Goal: Navigation & Orientation: Find specific page/section

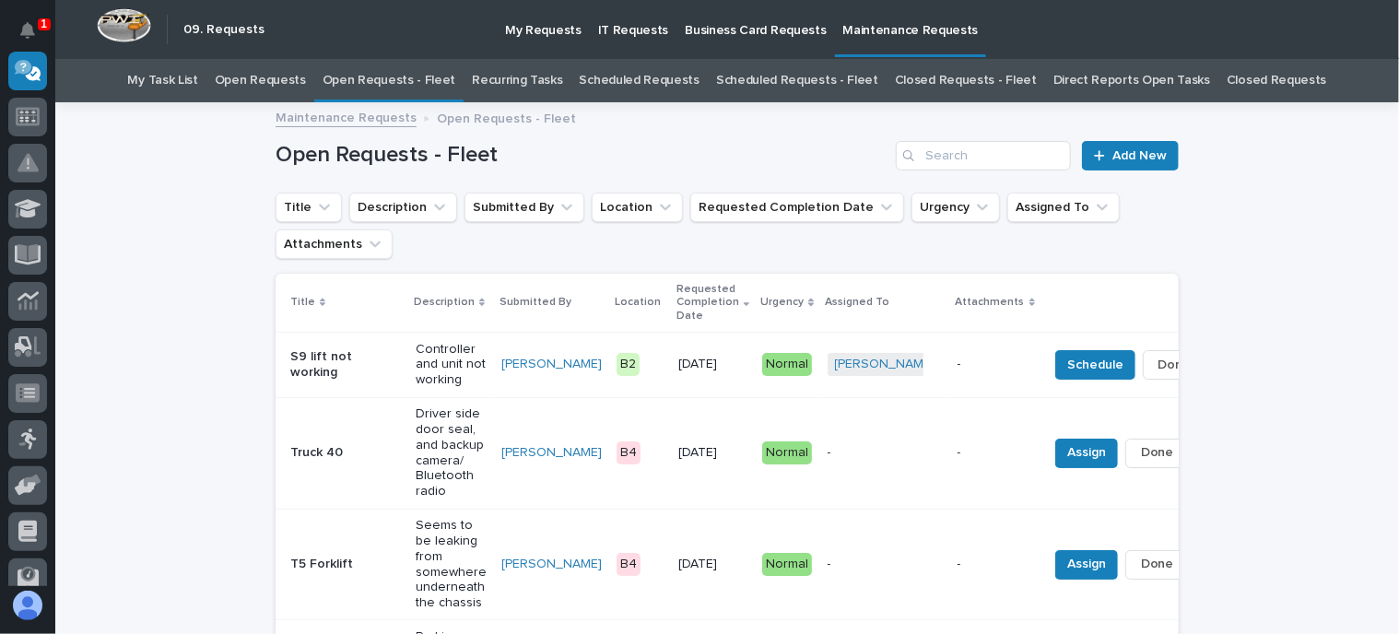
click at [276, 75] on link "Open Requests" at bounding box center [260, 80] width 91 height 43
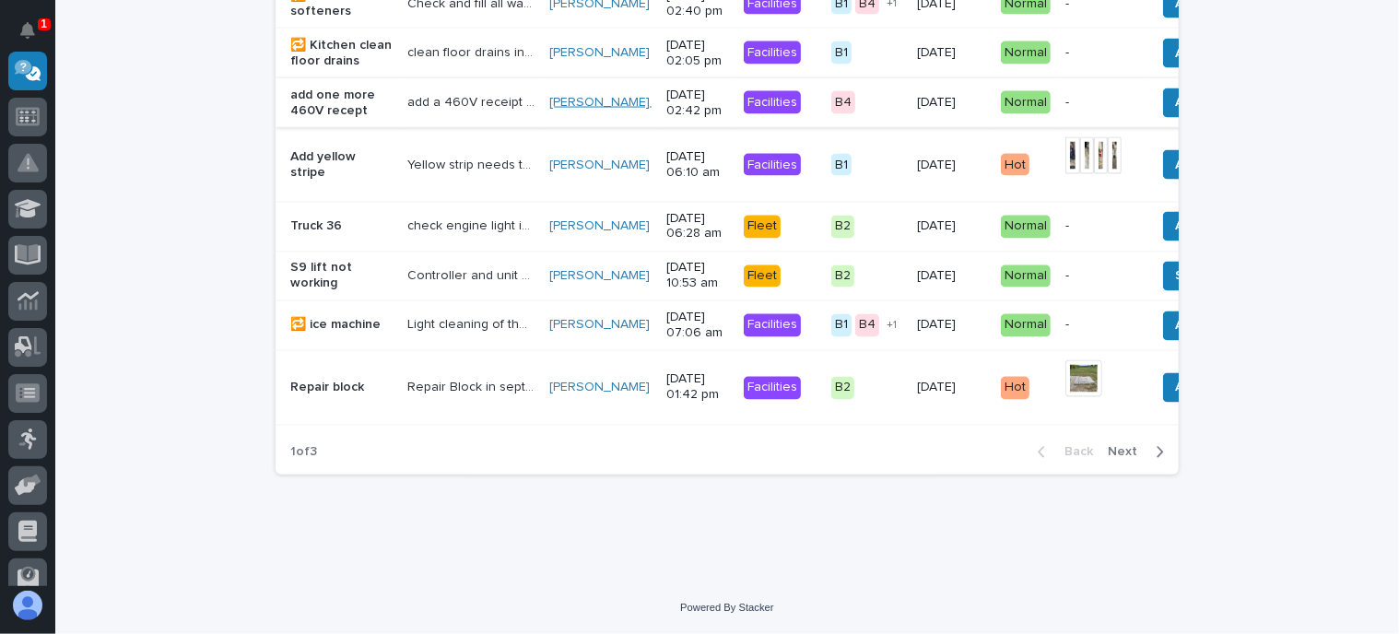
scroll to position [1897, 0]
click at [1115, 443] on span "Next" at bounding box center [1128, 451] width 41 height 17
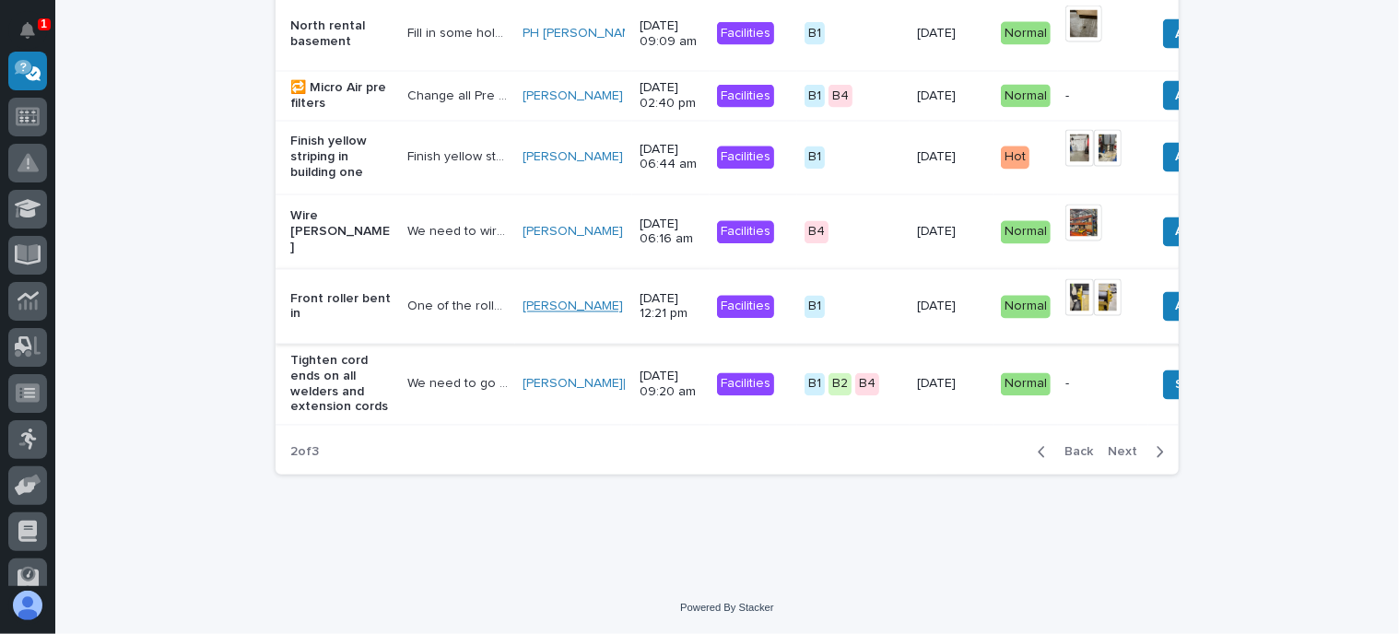
scroll to position [1996, 0]
click at [1126, 448] on span "Next" at bounding box center [1128, 451] width 41 height 17
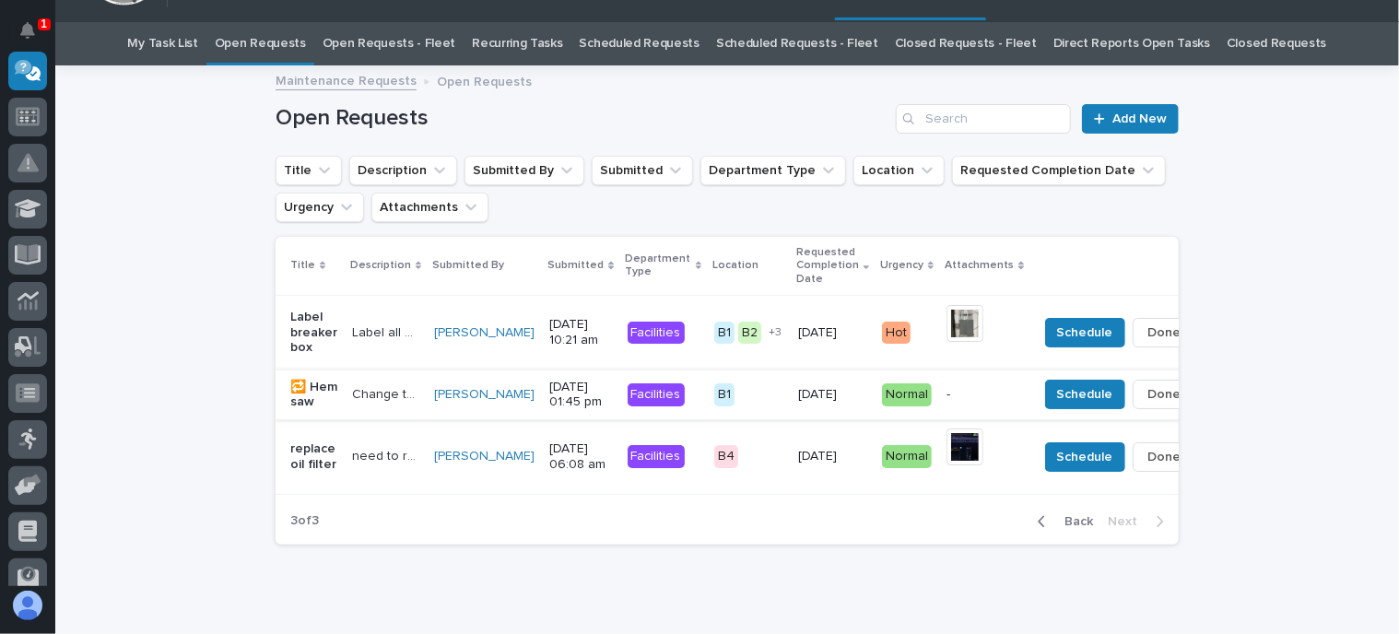
scroll to position [92, 0]
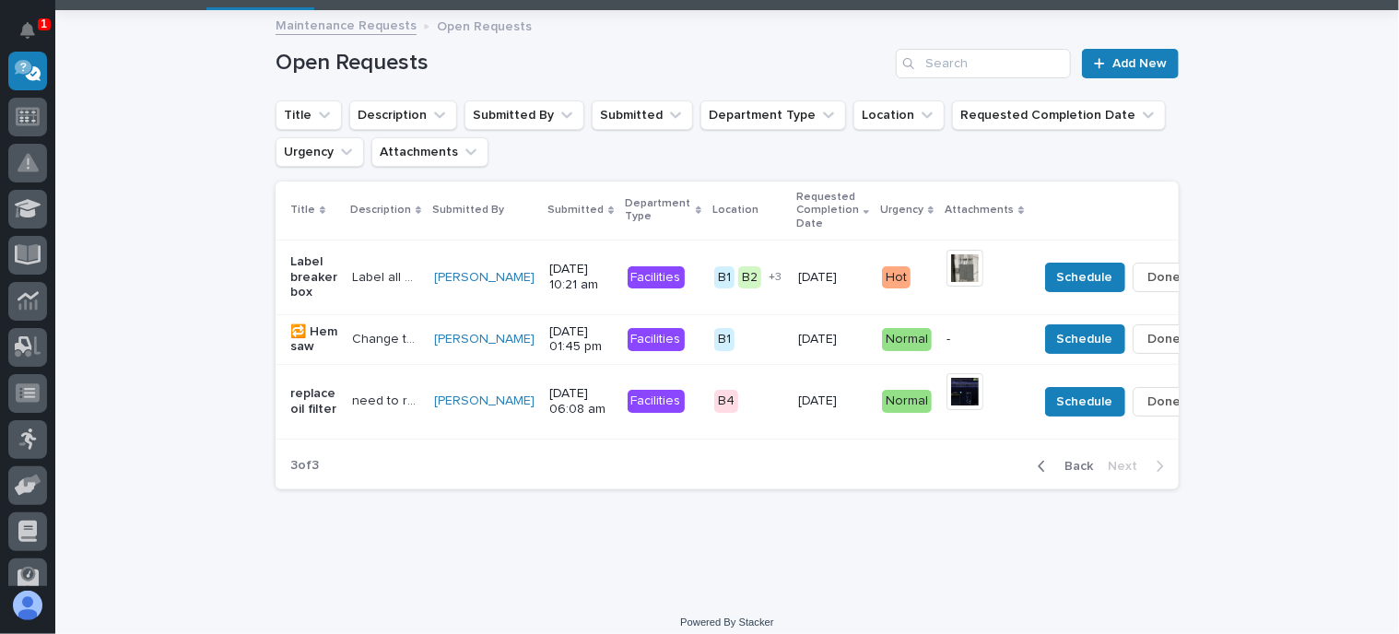
click at [1039, 472] on icon "button" at bounding box center [1042, 466] width 6 height 11
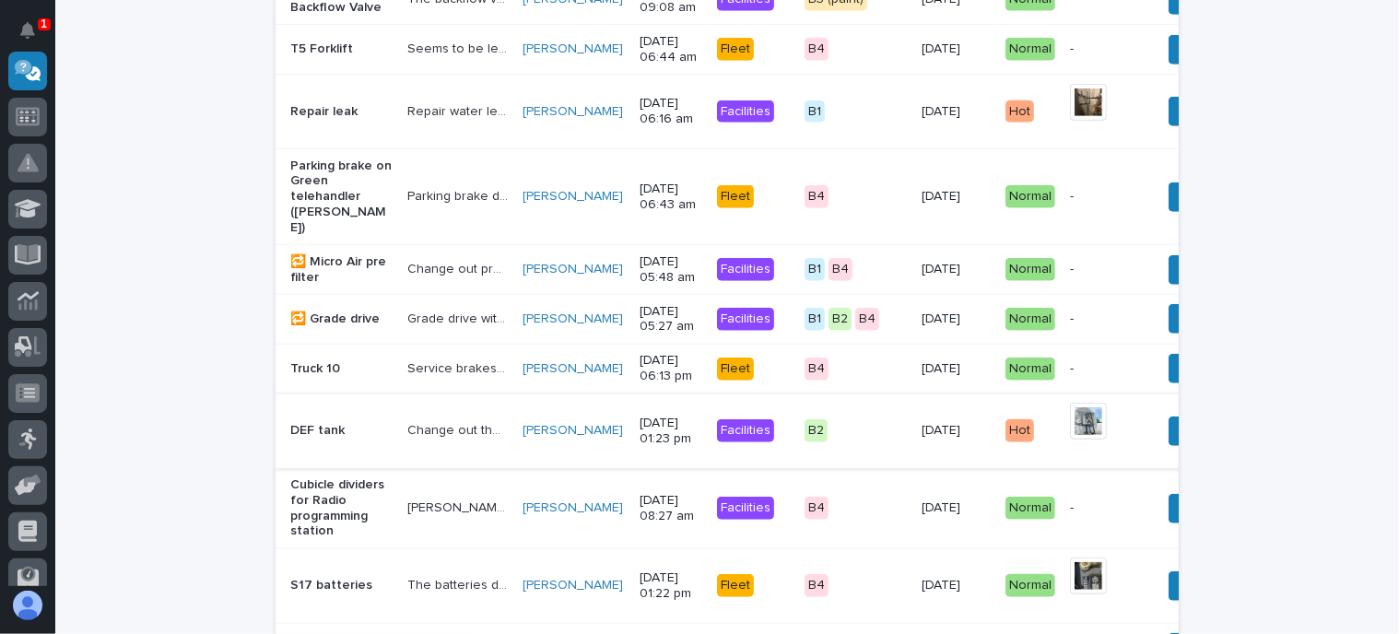
scroll to position [922, 0]
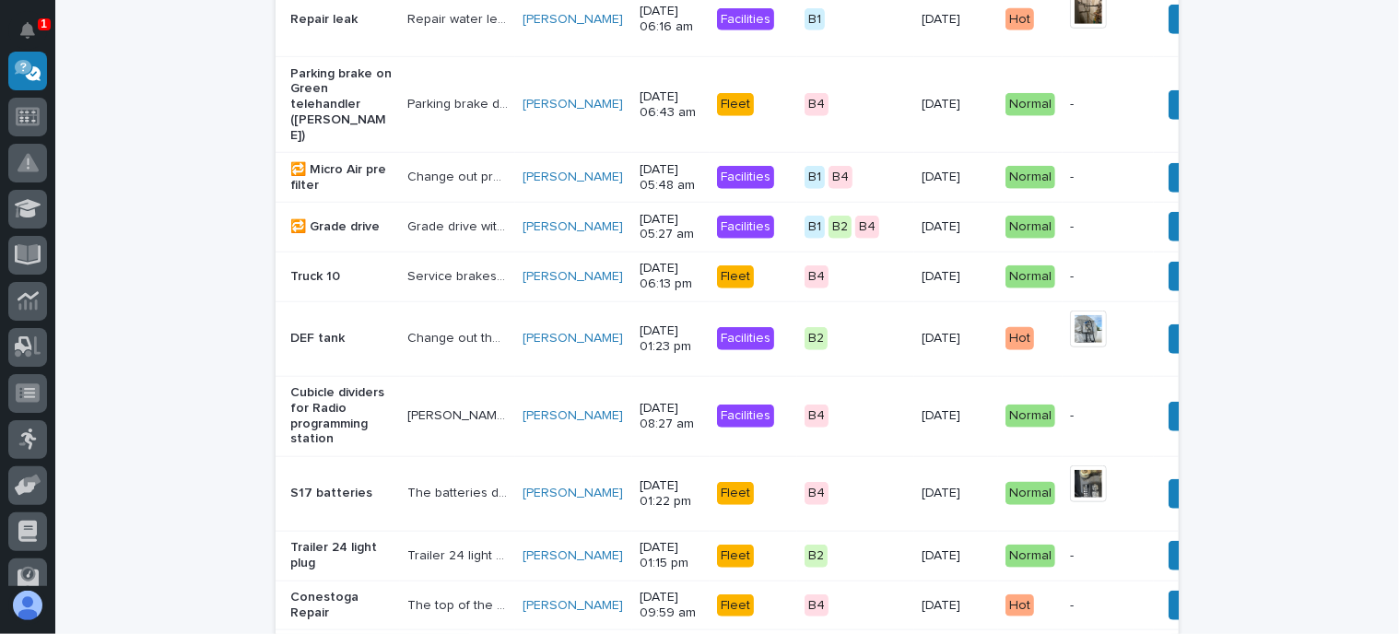
click at [309, 416] on p "Cubicle dividers for Radio programming station" at bounding box center [341, 416] width 102 height 62
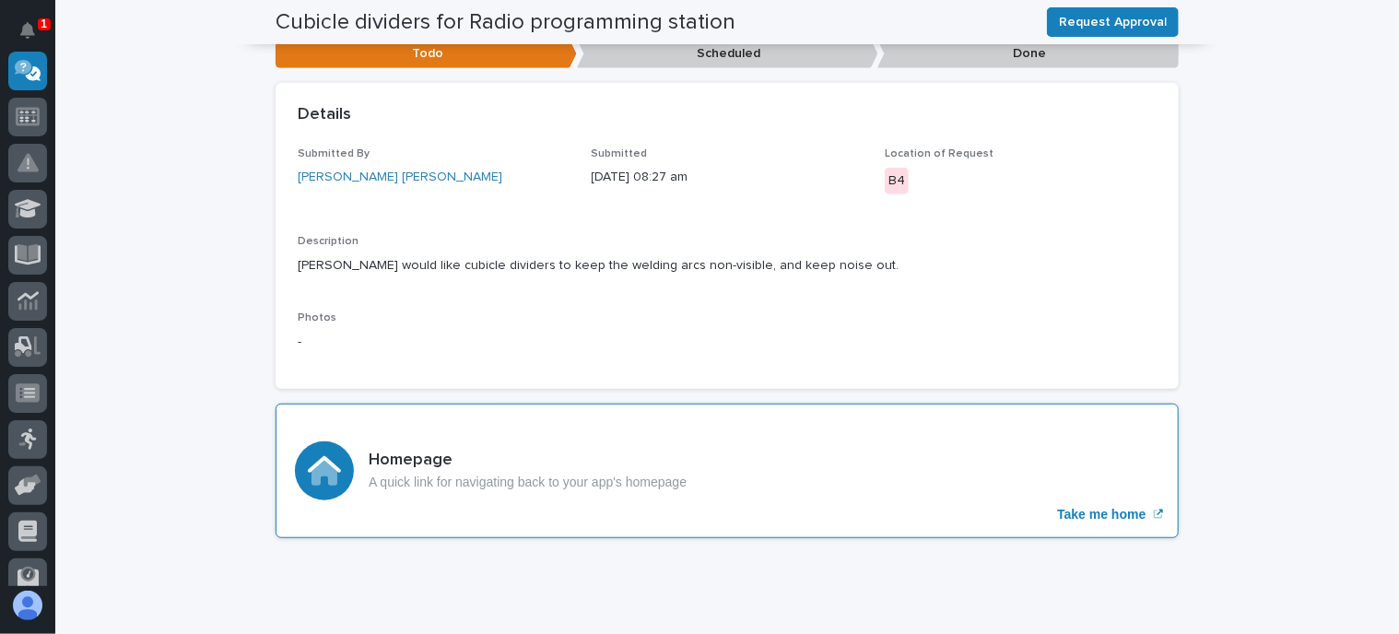
scroll to position [346, 0]
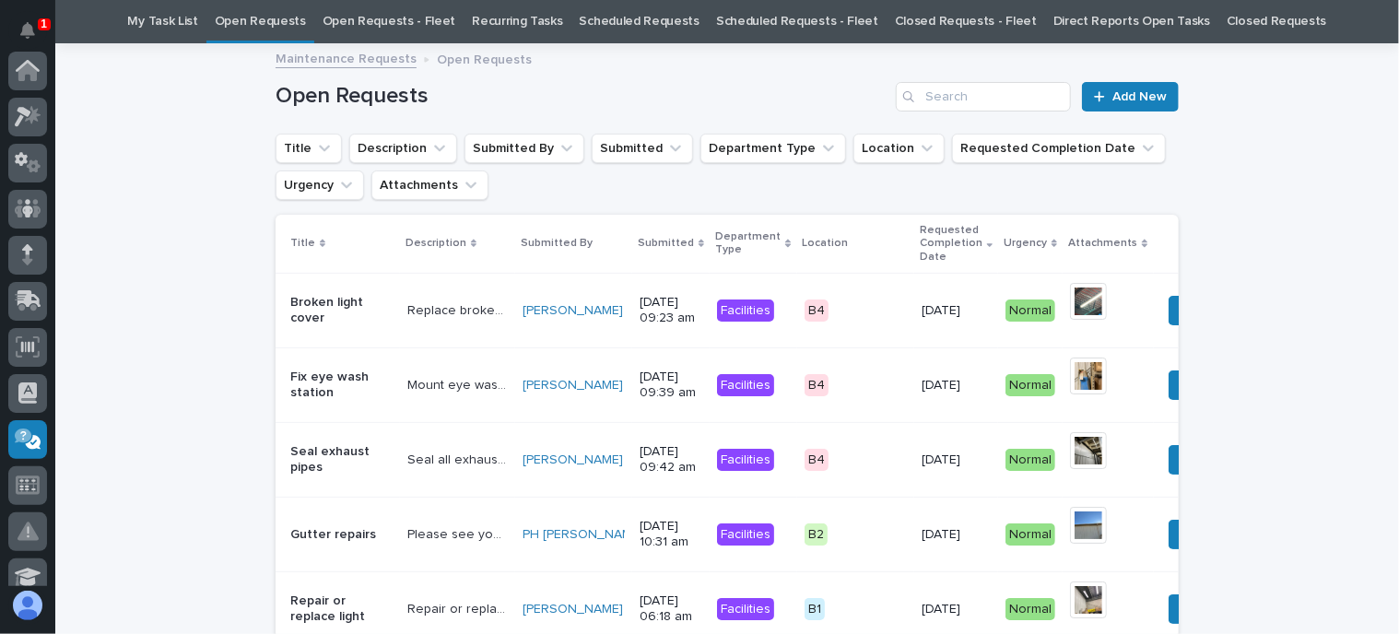
scroll to position [369, 0]
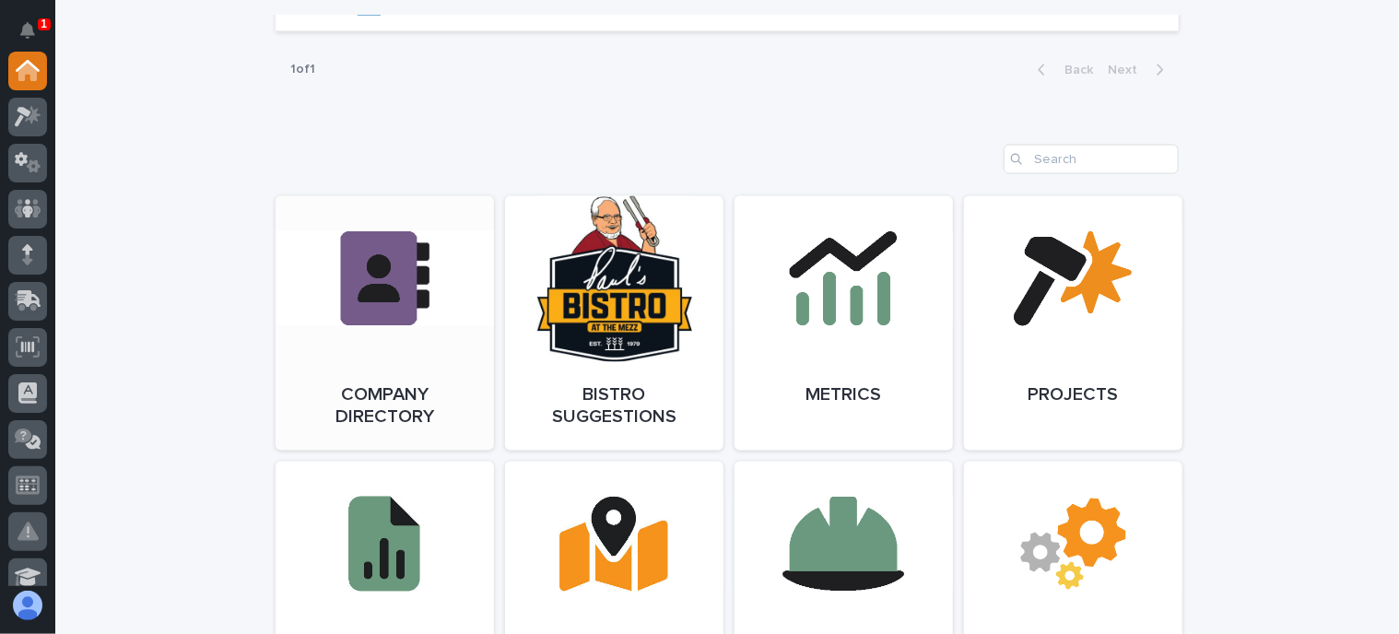
scroll to position [1475, 0]
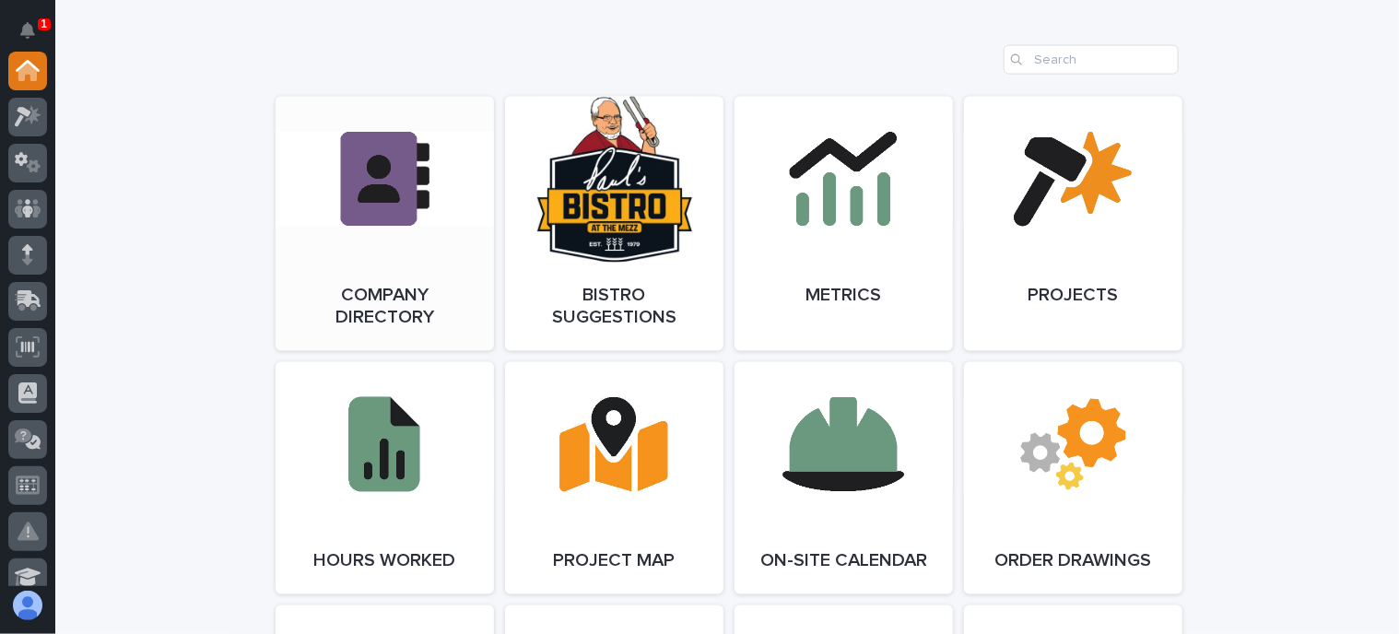
click at [398, 193] on link "Open Link" at bounding box center [385, 224] width 218 height 254
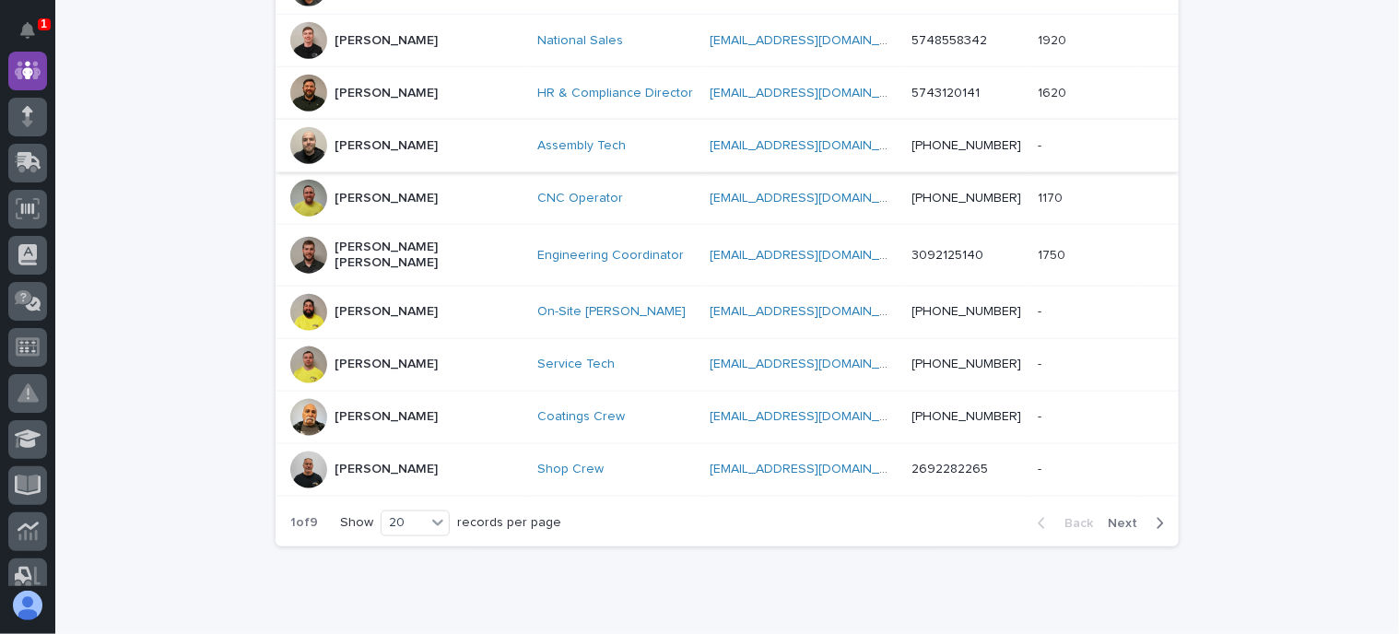
scroll to position [1014, 0]
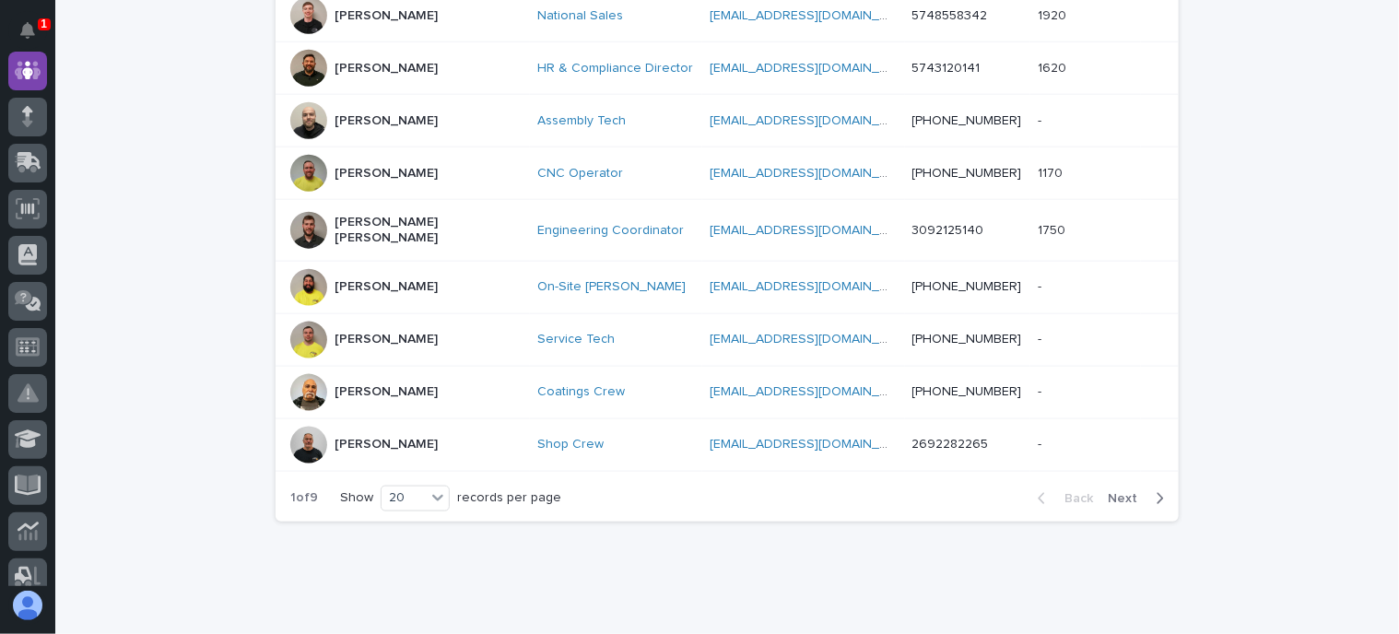
click at [1114, 492] on span "Next" at bounding box center [1128, 498] width 41 height 13
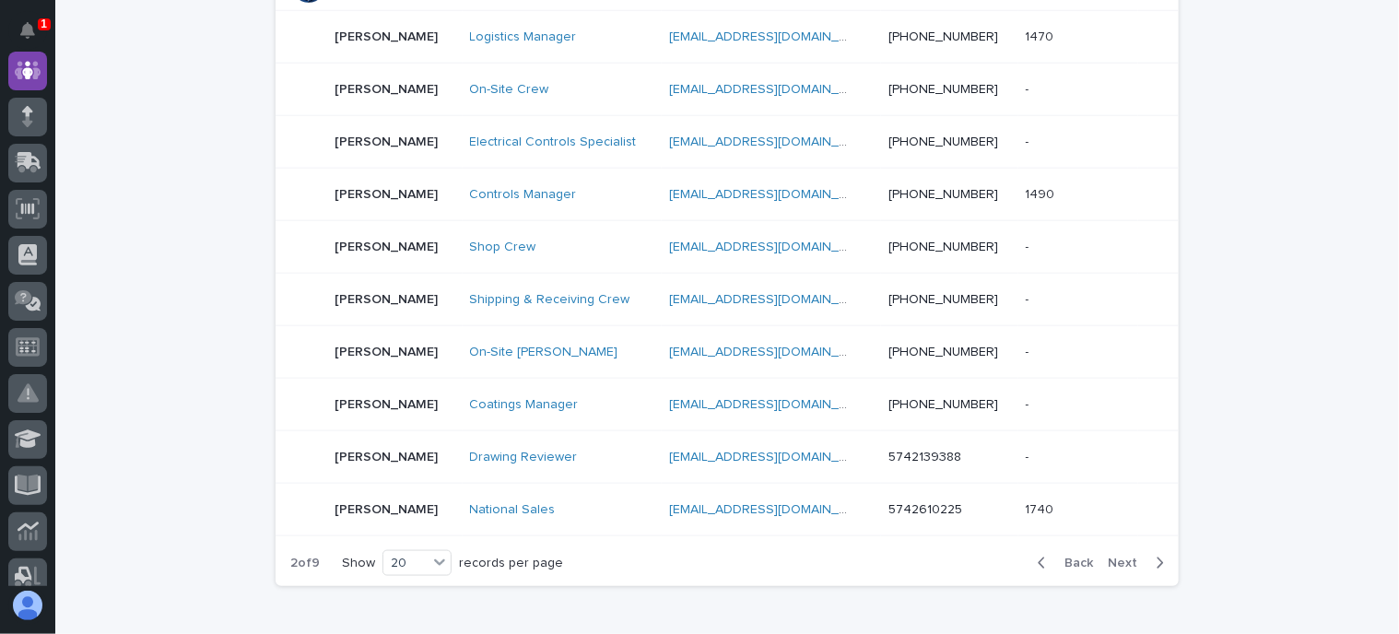
scroll to position [1047, 0]
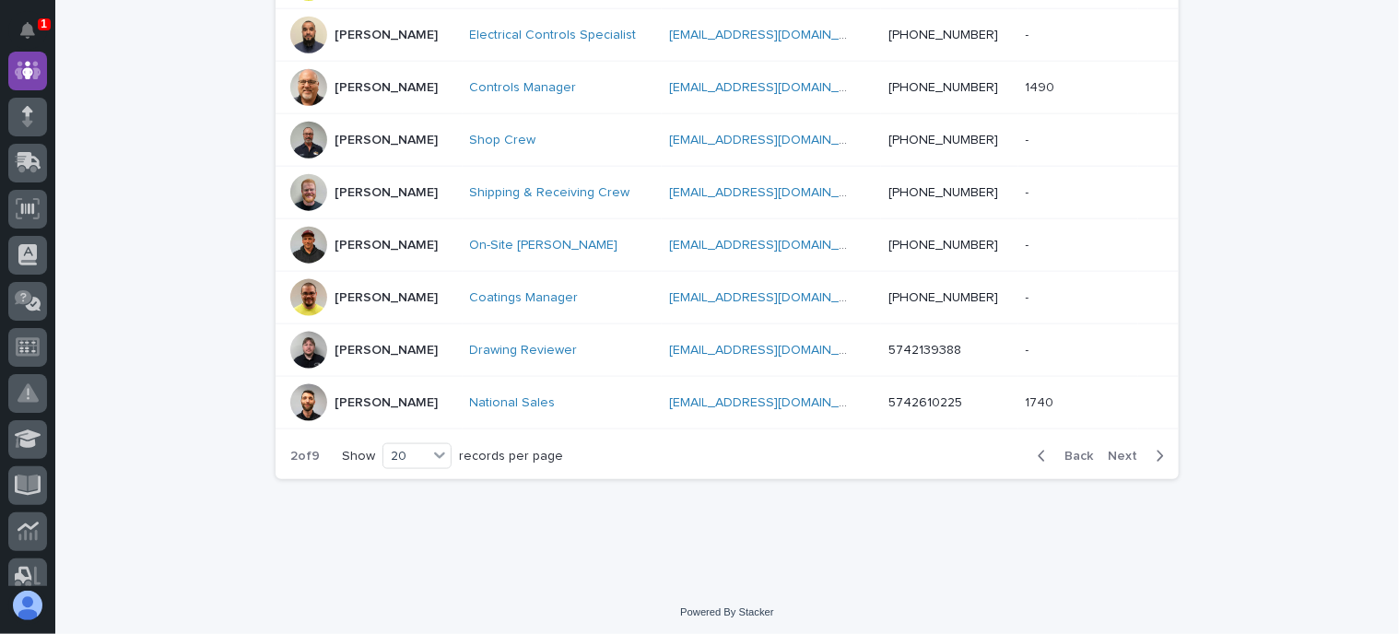
click at [1125, 450] on span "Next" at bounding box center [1128, 456] width 41 height 13
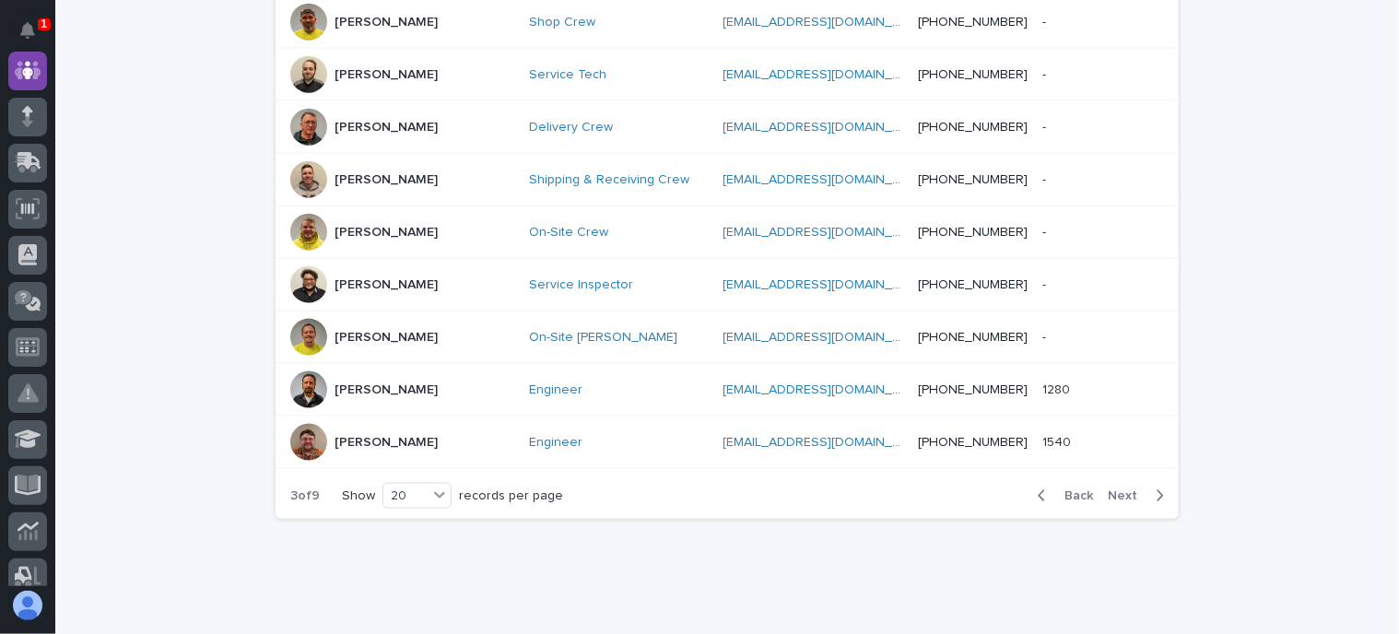
click at [1118, 490] on span "Next" at bounding box center [1128, 496] width 41 height 13
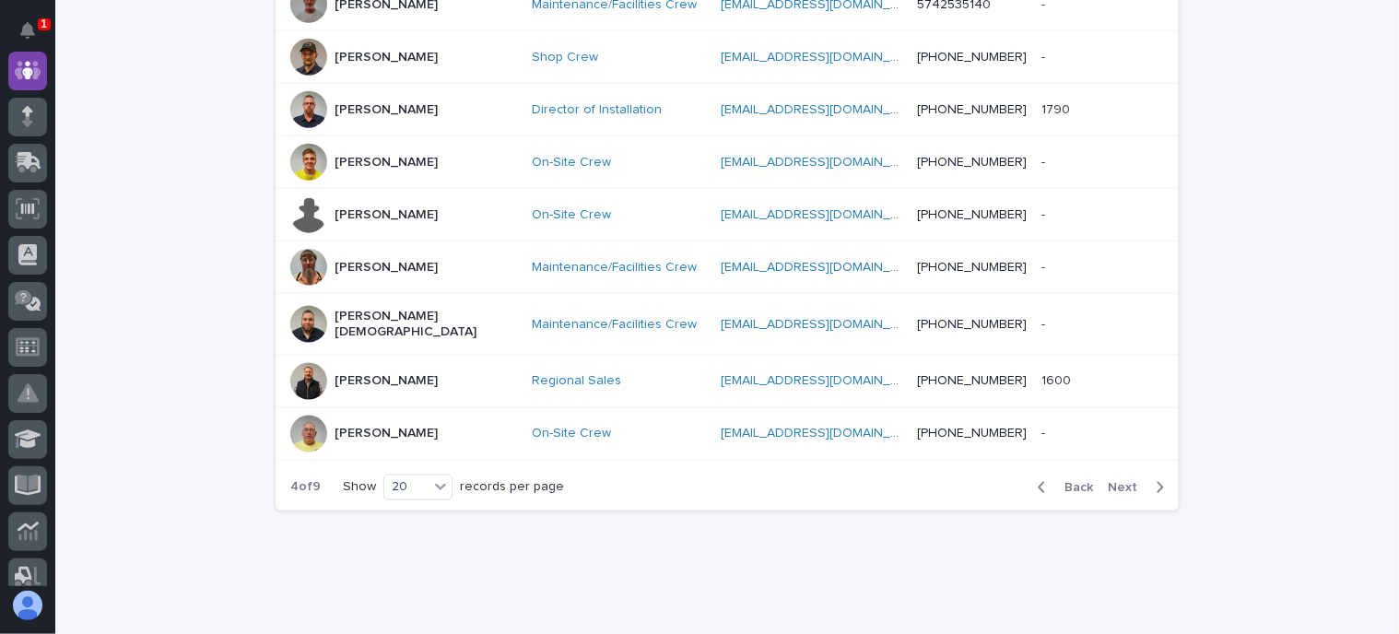
click at [1122, 467] on div "Back Next" at bounding box center [1101, 488] width 156 height 46
click at [1122, 481] on span "Next" at bounding box center [1128, 487] width 41 height 13
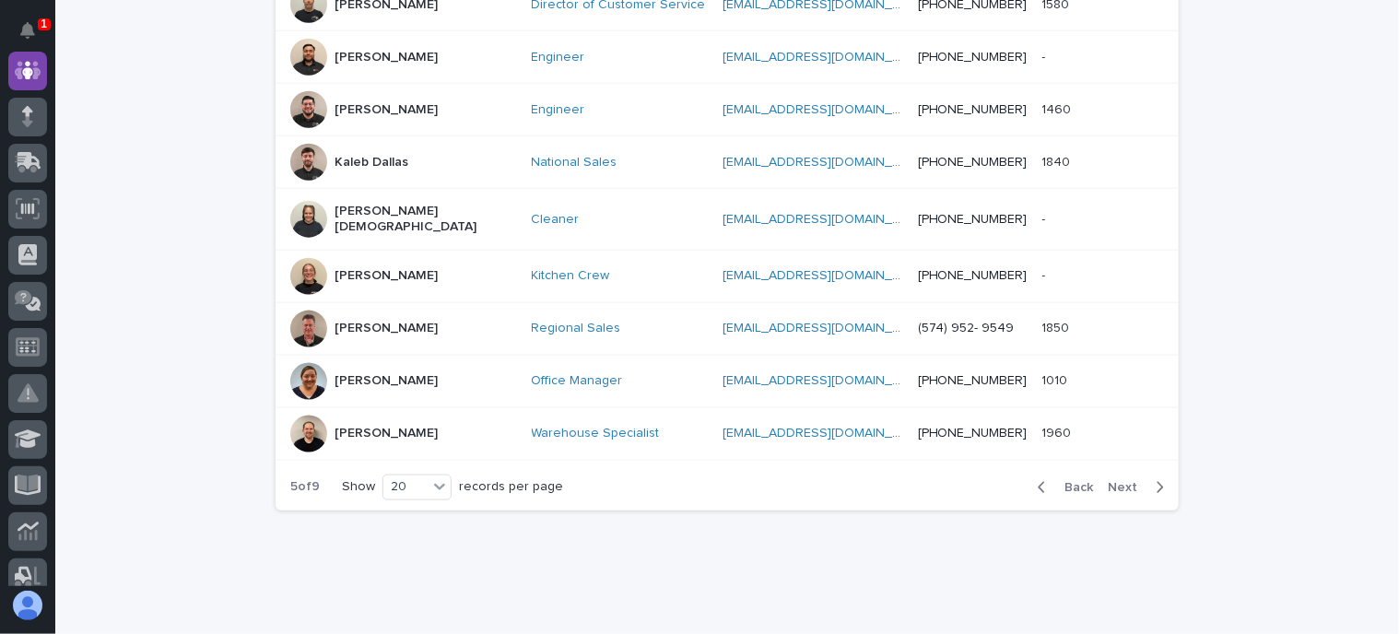
click at [1122, 481] on span "Next" at bounding box center [1128, 487] width 41 height 13
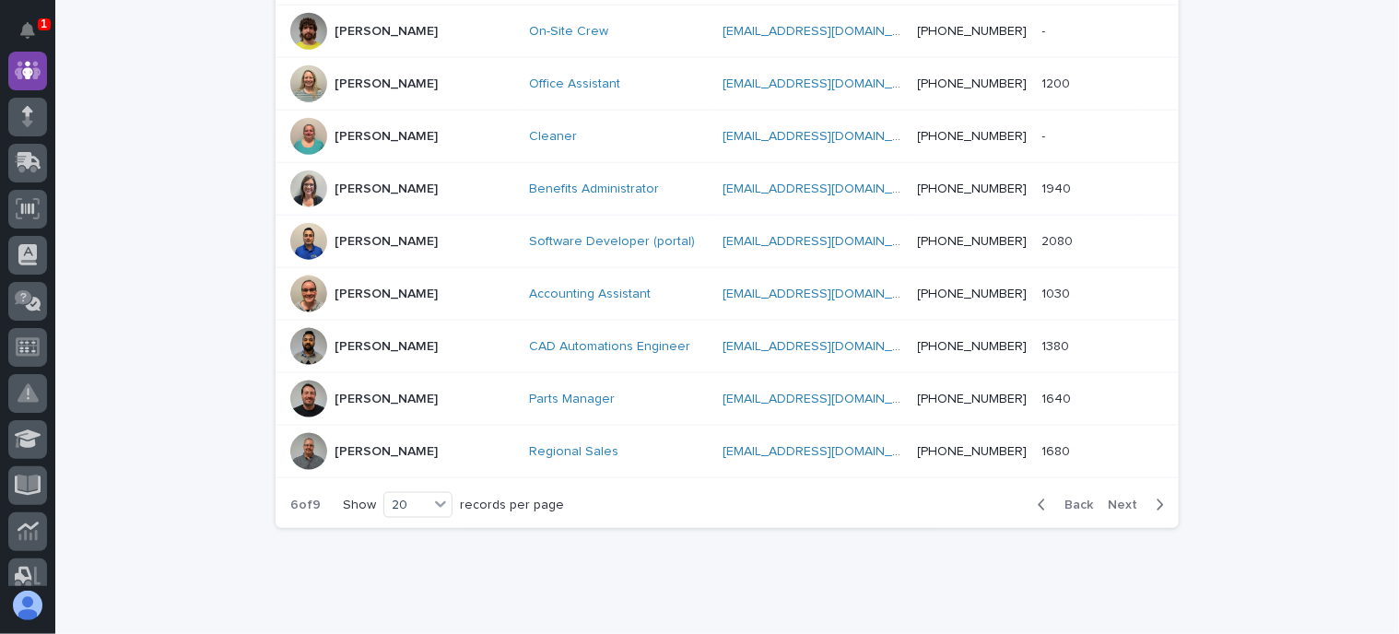
click at [1122, 482] on div "Back Next" at bounding box center [1101, 505] width 156 height 46
click at [1112, 482] on div "Back Next" at bounding box center [1101, 505] width 156 height 46
click at [1123, 499] on span "Next" at bounding box center [1128, 505] width 41 height 13
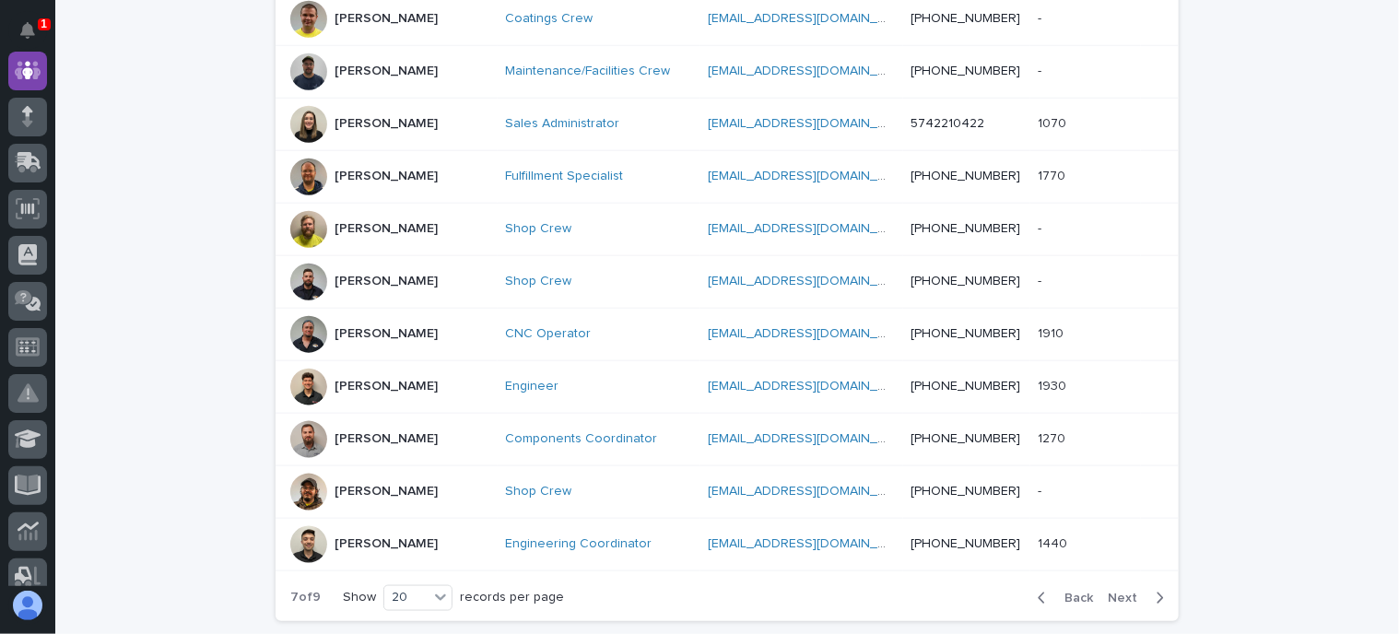
scroll to position [1056, 0]
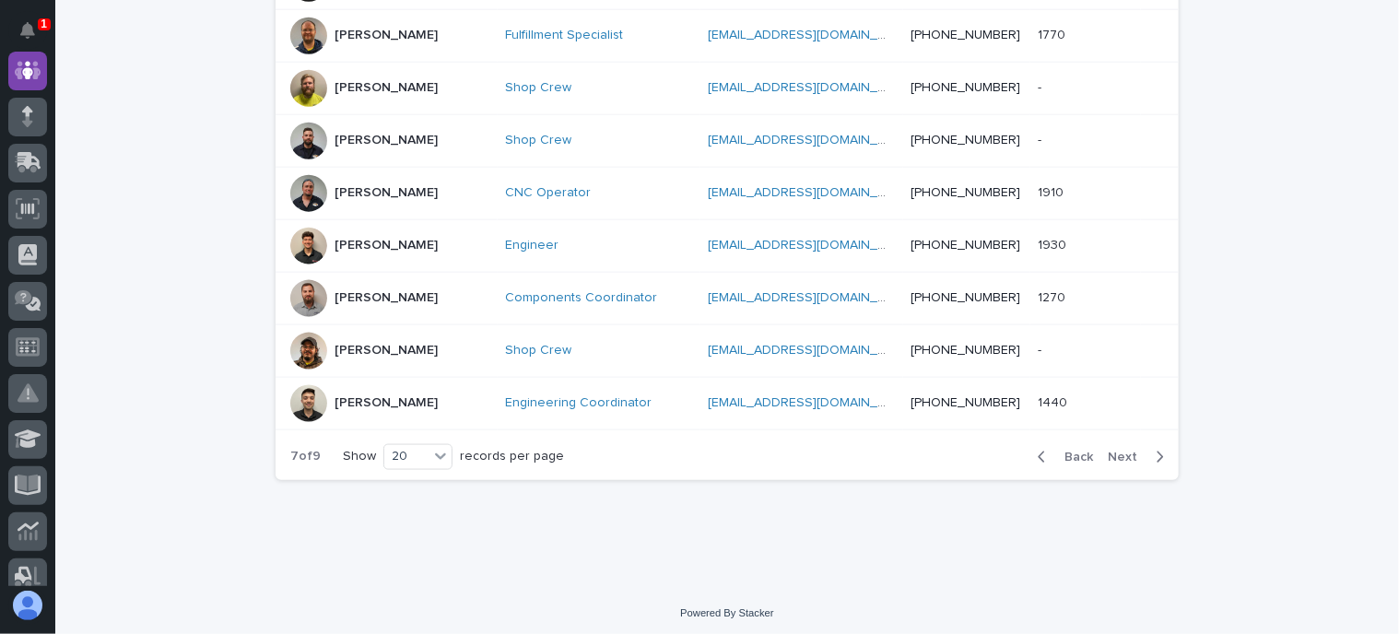
click at [1116, 451] on span "Next" at bounding box center [1128, 457] width 41 height 13
click at [1116, 447] on div "Back Next" at bounding box center [1101, 457] width 156 height 46
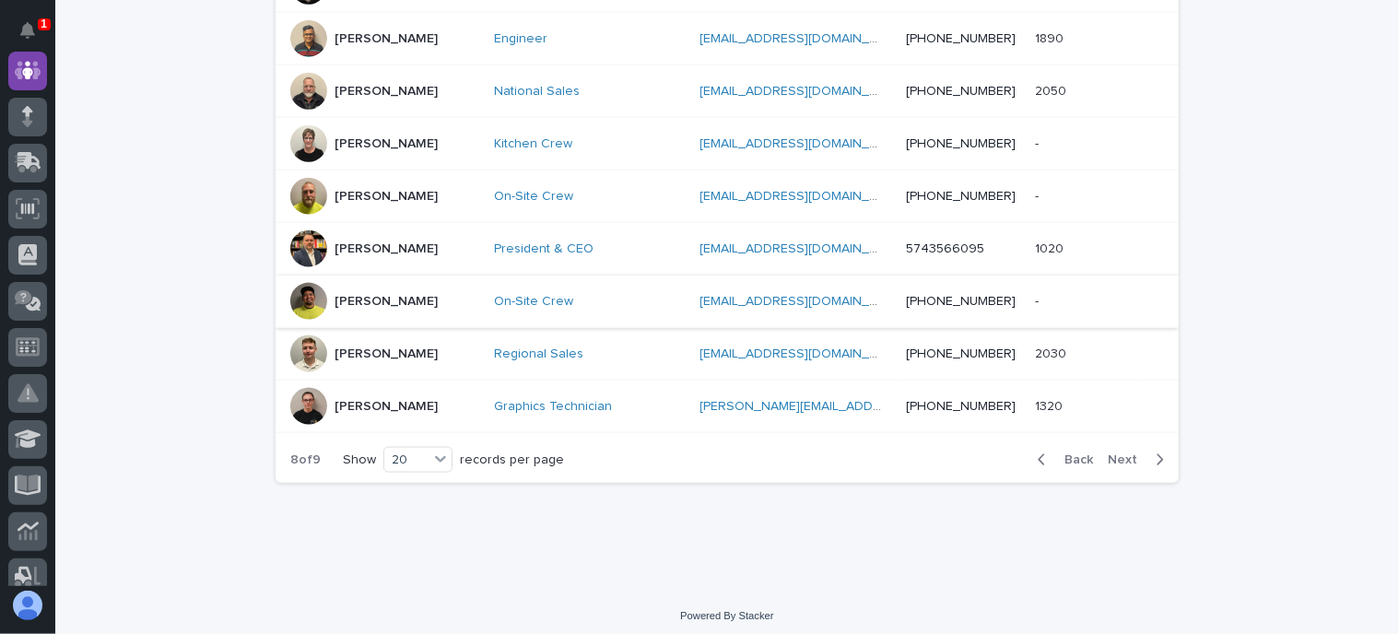
scroll to position [1065, 0]
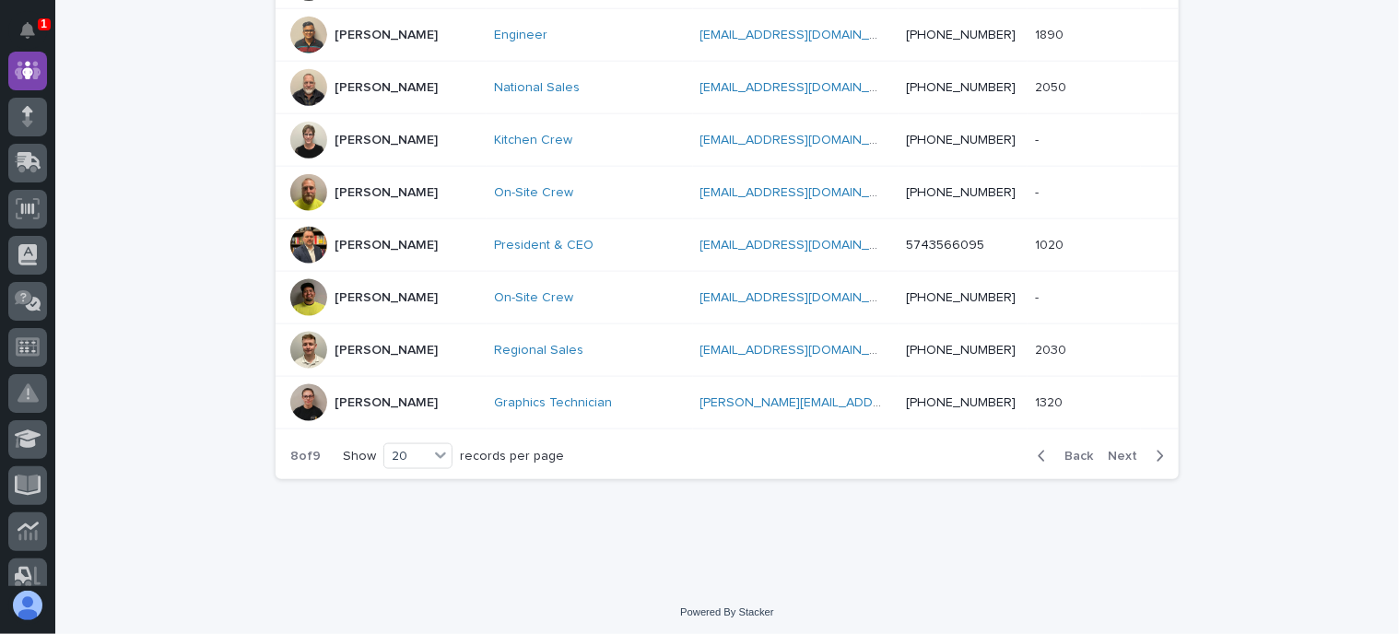
click at [1113, 450] on span "Next" at bounding box center [1128, 456] width 41 height 13
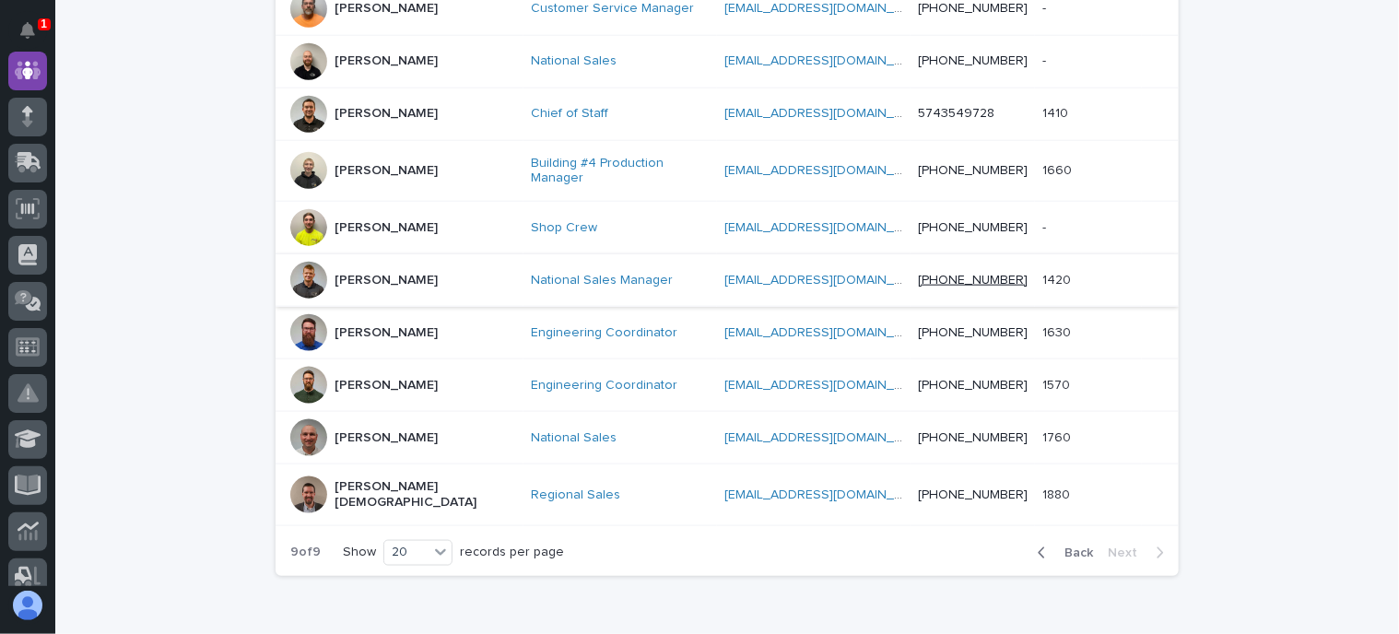
scroll to position [1047, 0]
